Goal: Task Accomplishment & Management: Use online tool/utility

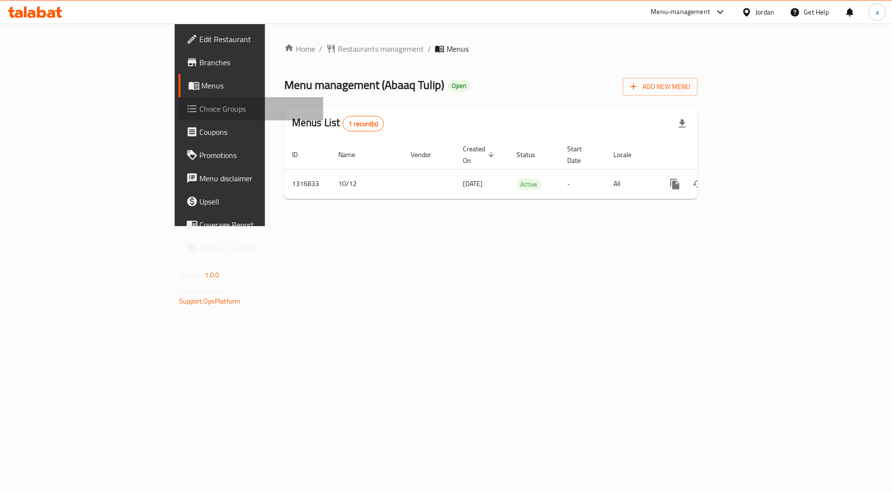
click at [200, 110] on span "Choice Groups" at bounding box center [258, 109] width 116 height 12
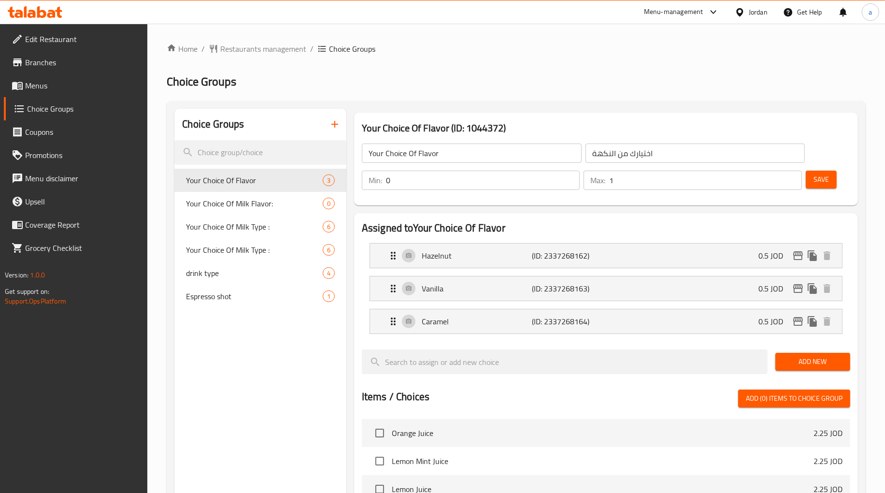
drag, startPoint x: 236, startPoint y: 155, endPoint x: 79, endPoint y: 113, distance: 162.4
click at [125, 128] on div "Edit Restaurant Branches Menus Choice Groups Coupons Promotions Menu disclaimer…" at bounding box center [442, 420] width 885 height 793
paste input "Espresso shot"
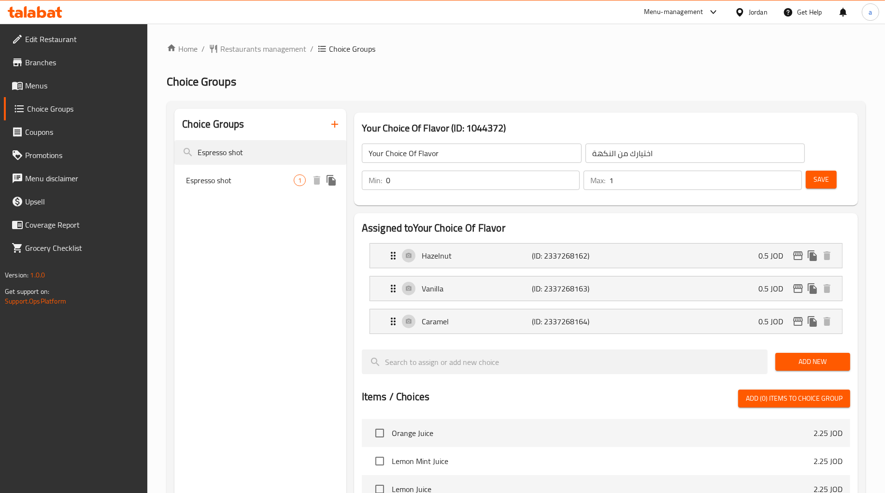
type input "Espresso shot"
click at [238, 181] on span "Espresso shot" at bounding box center [240, 180] width 108 height 12
type input "Espresso shot"
type input "اسبرسو شوت"
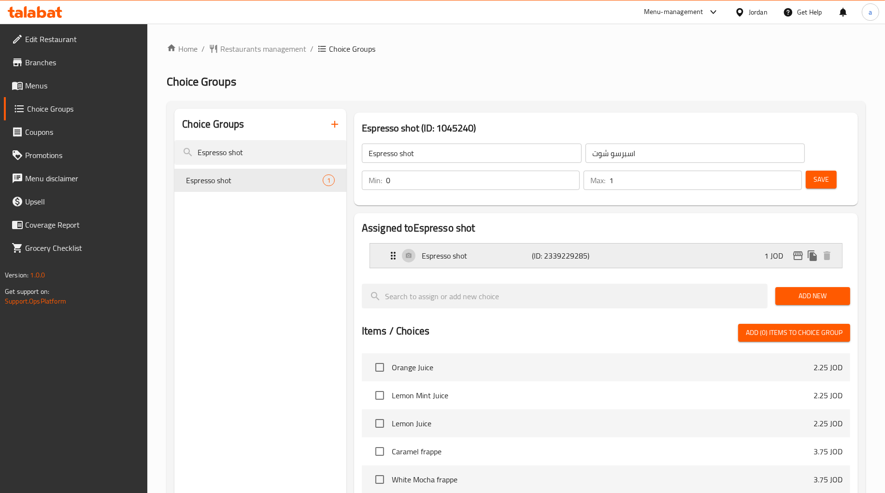
click at [474, 264] on div "Espresso shot (ID: 2339229285) 1 JOD" at bounding box center [608, 255] width 443 height 24
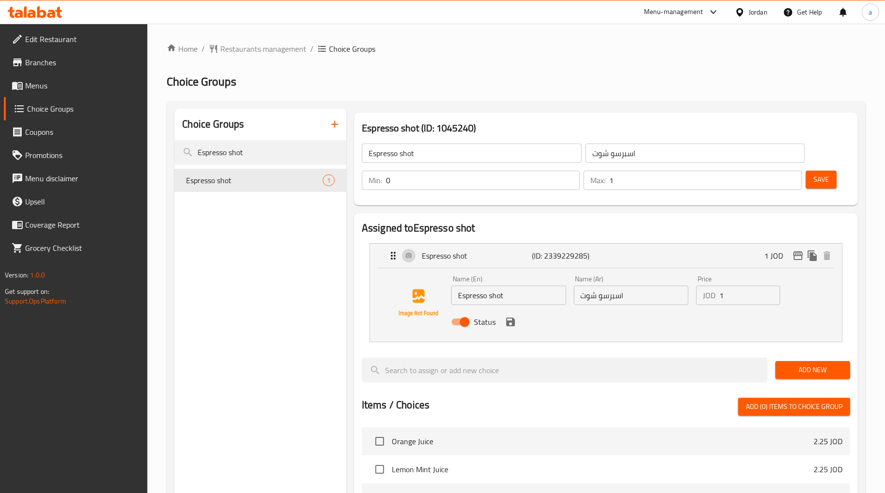
click at [241, 64] on div "Home / Restaurants management / Choice Groups Choice Groups Choice Groups Espre…" at bounding box center [516, 424] width 699 height 763
click at [240, 49] on span "Restaurants management" at bounding box center [263, 49] width 86 height 12
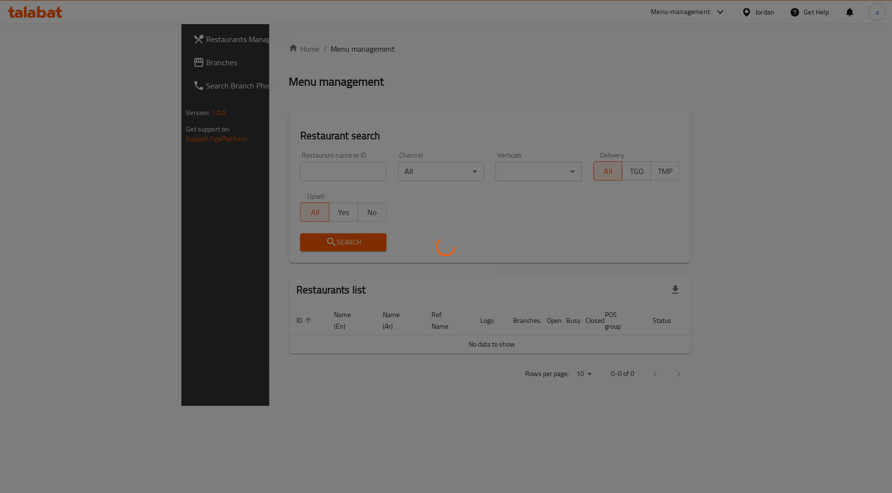
click at [41, 60] on div at bounding box center [446, 246] width 892 height 493
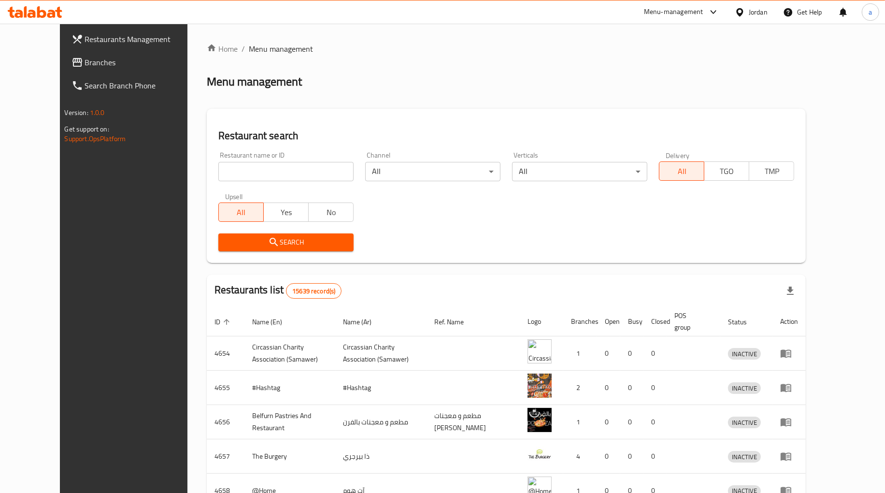
click at [85, 60] on span "Branches" at bounding box center [142, 63] width 115 height 12
